Goal: Download file/media

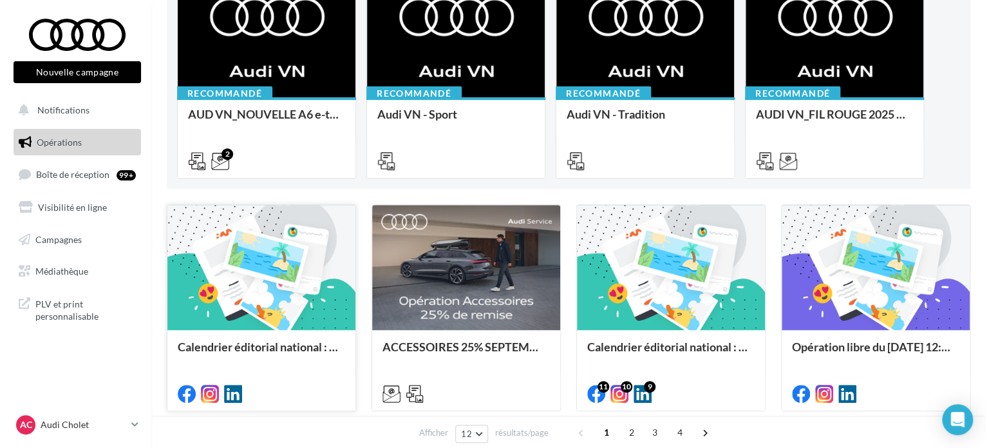
scroll to position [193, 0]
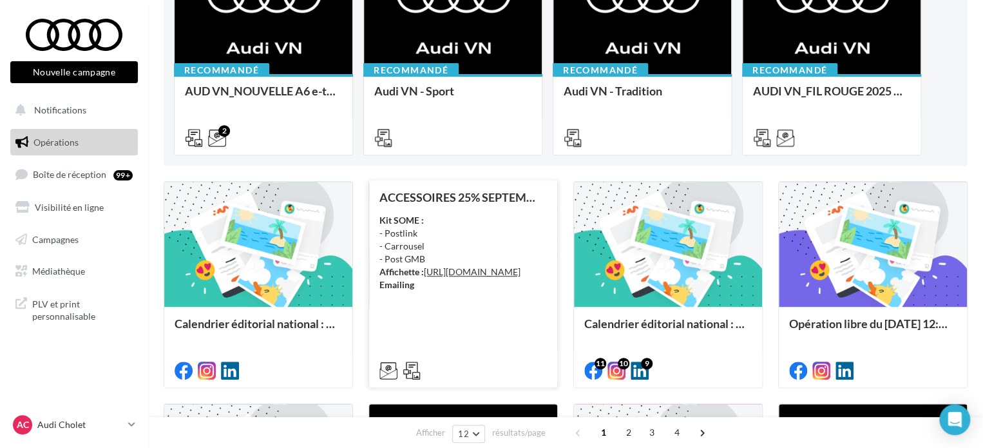
click at [455, 343] on div "ACCESSOIRES 25% SEPTEMBRE - AUDI SERVICE Kit SOME : - Postlink - Carrousel - Po…" at bounding box center [462, 283] width 167 height 185
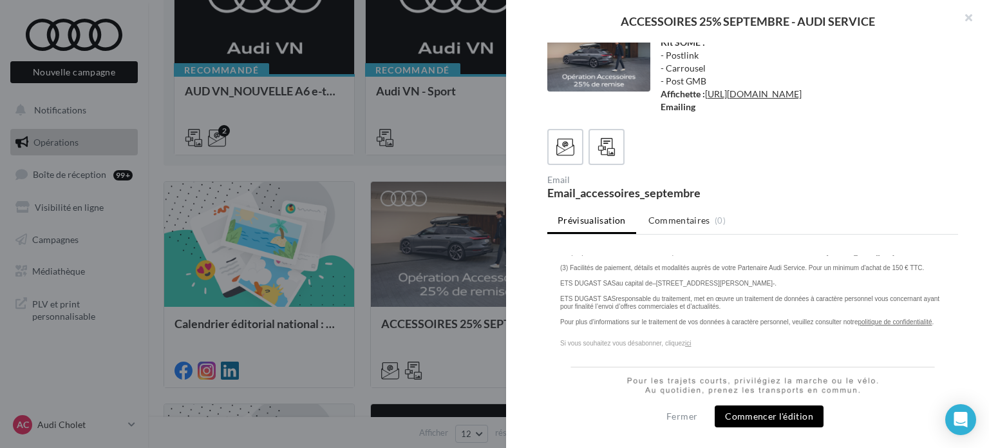
scroll to position [3871, 0]
click at [601, 152] on icon at bounding box center [607, 147] width 19 height 19
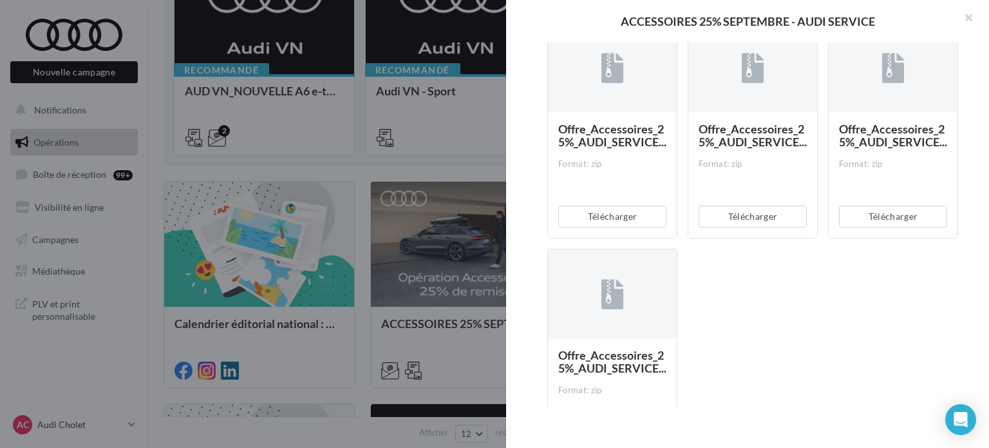
scroll to position [300, 0]
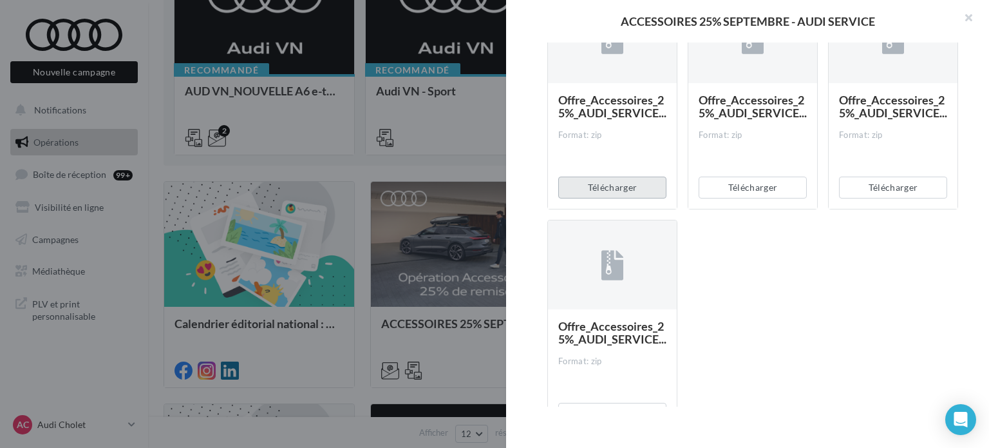
click at [636, 198] on button "Télécharger" at bounding box center [612, 187] width 108 height 22
click at [748, 198] on button "Télécharger" at bounding box center [753, 187] width 108 height 22
click at [885, 198] on button "Télécharger" at bounding box center [893, 187] width 108 height 22
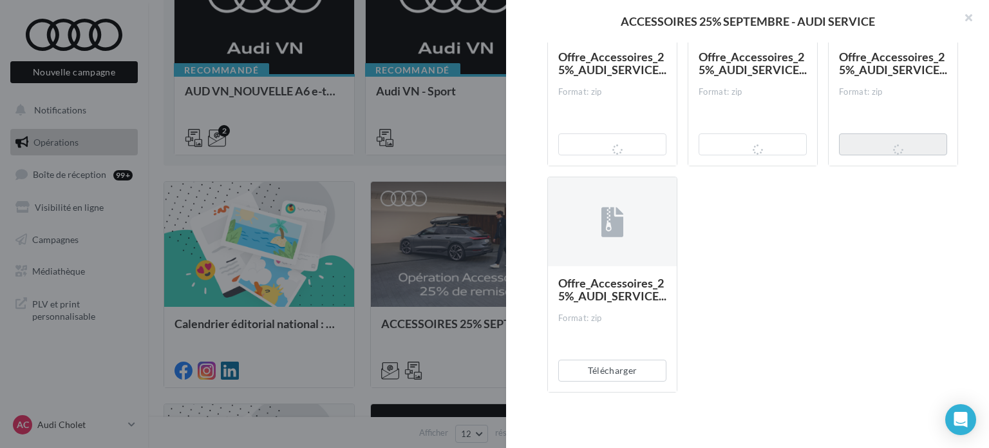
scroll to position [374, 0]
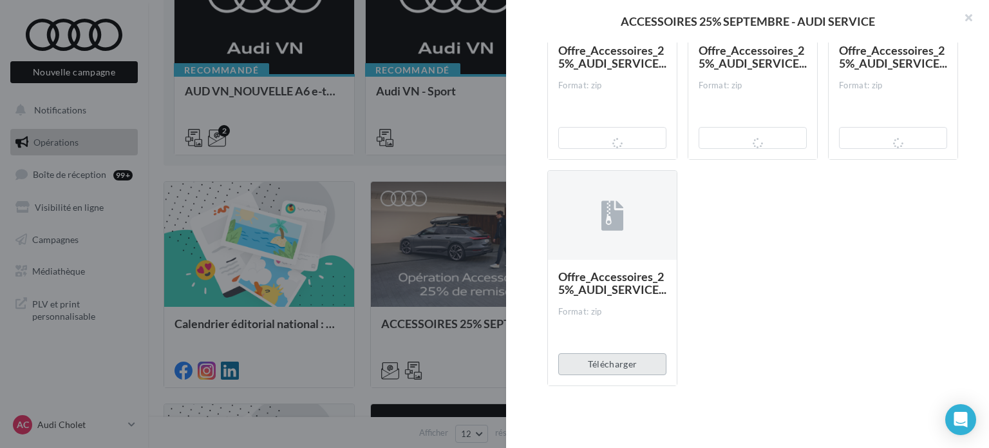
click at [616, 368] on button "Télécharger" at bounding box center [612, 364] width 108 height 22
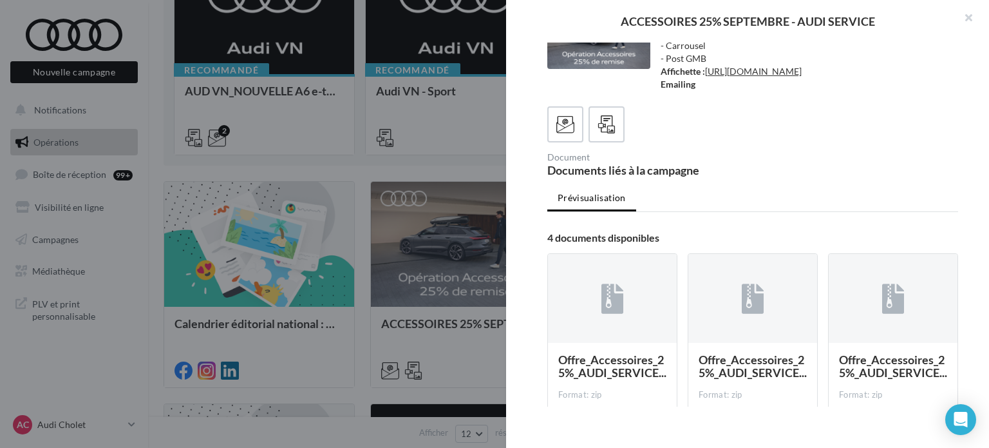
scroll to position [0, 0]
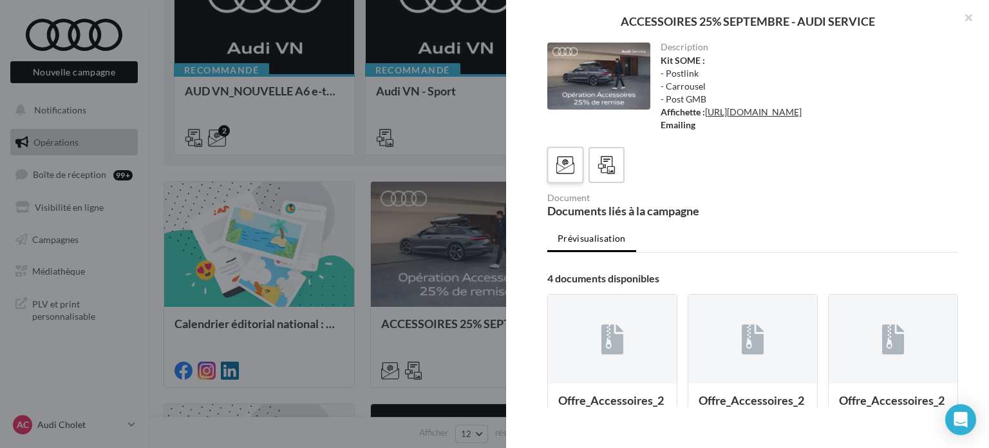
click at [560, 175] on icon at bounding box center [566, 165] width 19 height 19
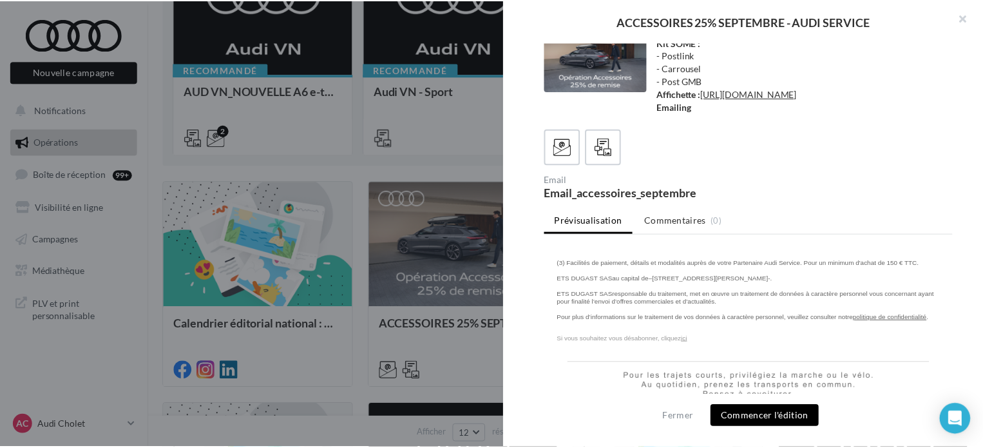
scroll to position [3871, 0]
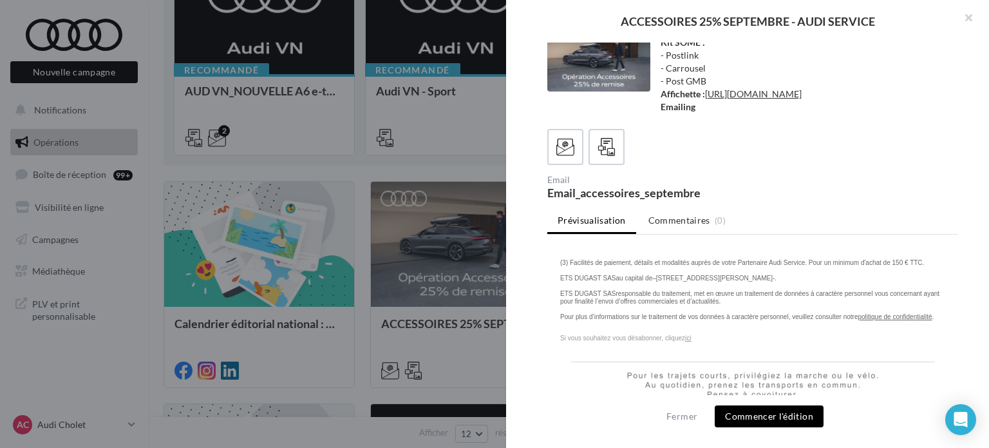
click at [817, 188] on div "Email Email_accessoires_septembre" at bounding box center [758, 186] width 421 height 23
drag, startPoint x: 975, startPoint y: 23, endPoint x: 962, endPoint y: 23, distance: 12.9
click at [975, 23] on button "button" at bounding box center [964, 19] width 52 height 39
